Goal: Information Seeking & Learning: Check status

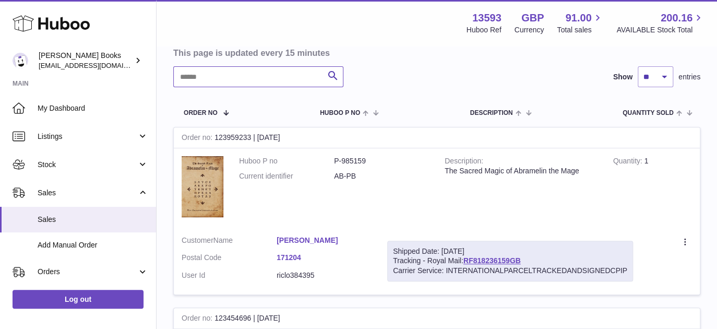
click at [223, 83] on input "text" at bounding box center [258, 76] width 170 height 21
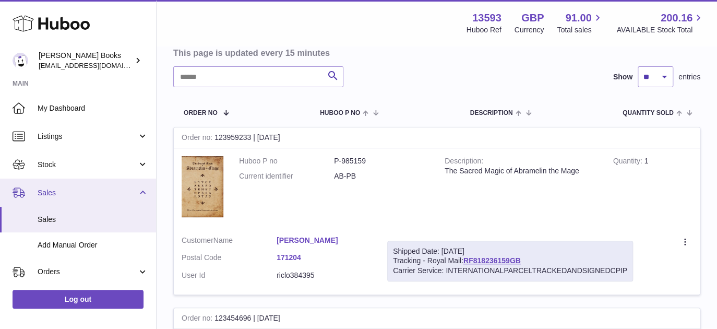
click at [76, 194] on span "Sales" at bounding box center [88, 193] width 100 height 10
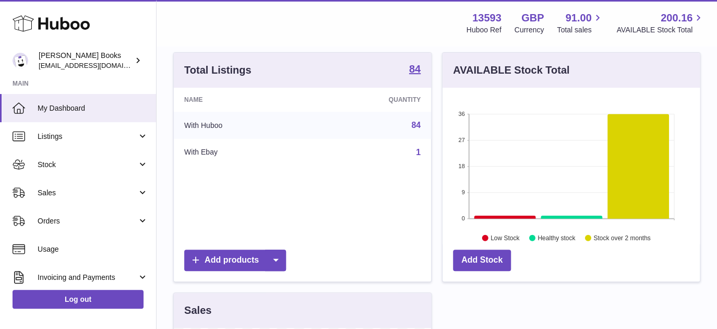
scroll to position [104, 0]
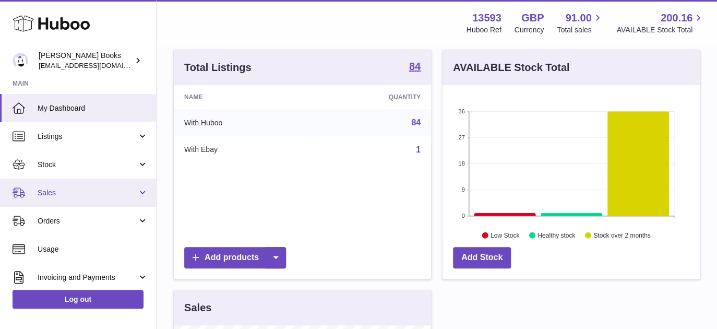
click at [86, 192] on span "Sales" at bounding box center [88, 193] width 100 height 10
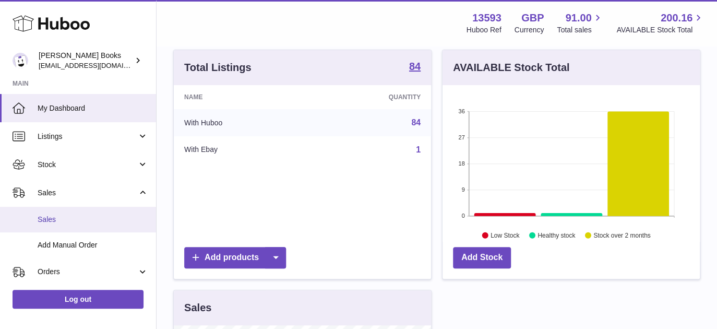
click at [78, 221] on span "Sales" at bounding box center [93, 219] width 111 height 10
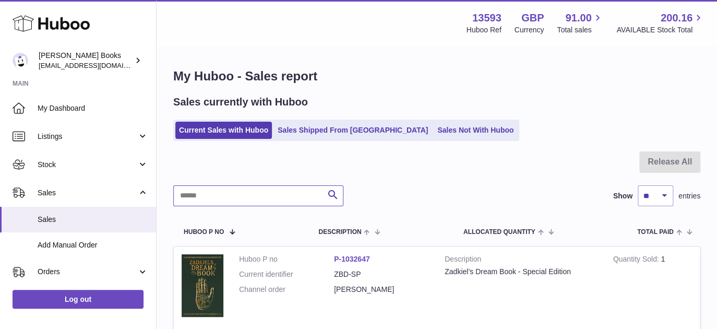
click at [225, 193] on input "text" at bounding box center [258, 195] width 170 height 21
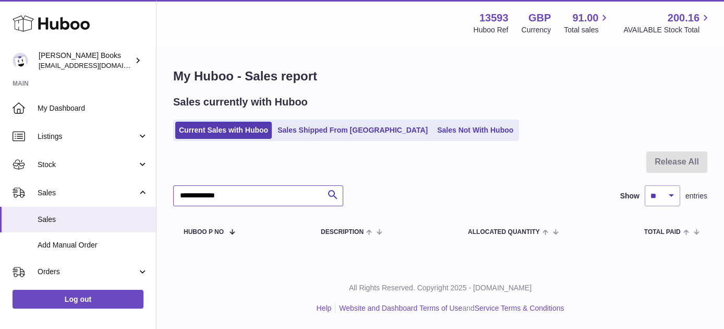
type input "**********"
